Goal: Information Seeking & Learning: Learn about a topic

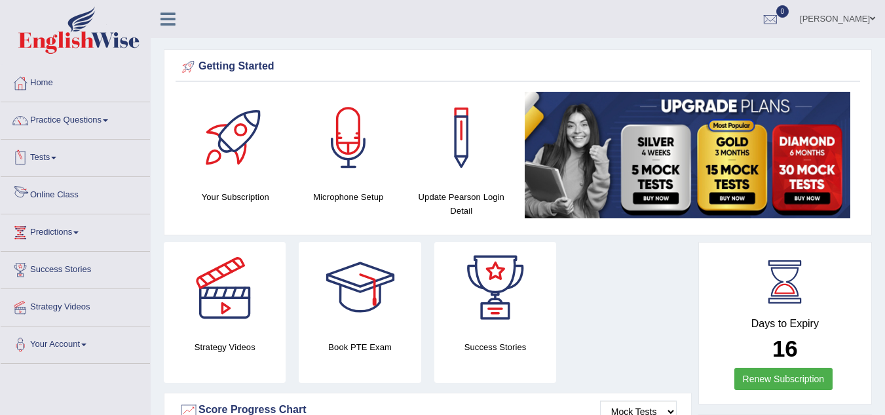
click at [60, 200] on link "Online Class" at bounding box center [75, 193] width 149 height 33
click at [115, 193] on link "Online Class" at bounding box center [75, 193] width 149 height 33
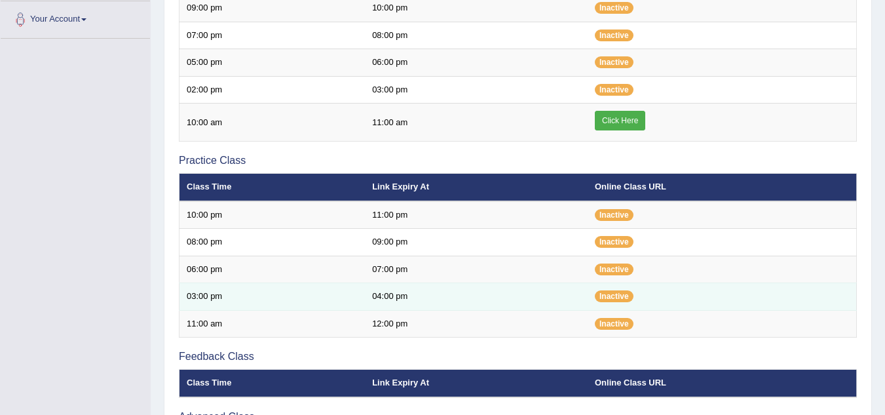
scroll to position [328, 0]
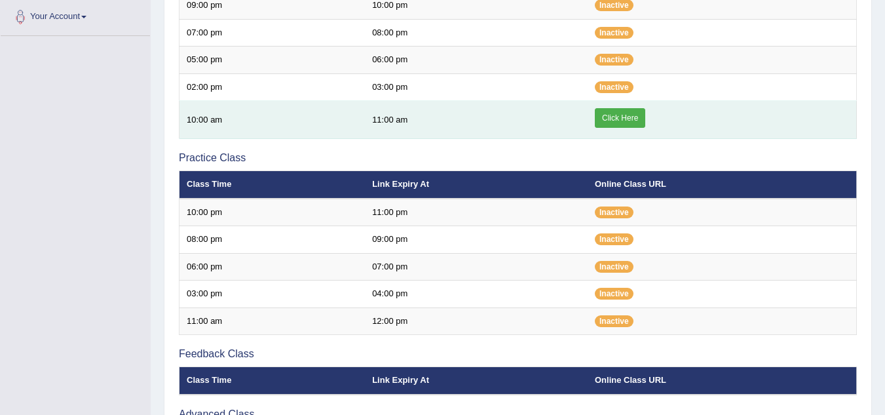
click at [622, 114] on link "Click Here" at bounding box center [620, 118] width 50 height 20
